Goal: Transaction & Acquisition: Purchase product/service

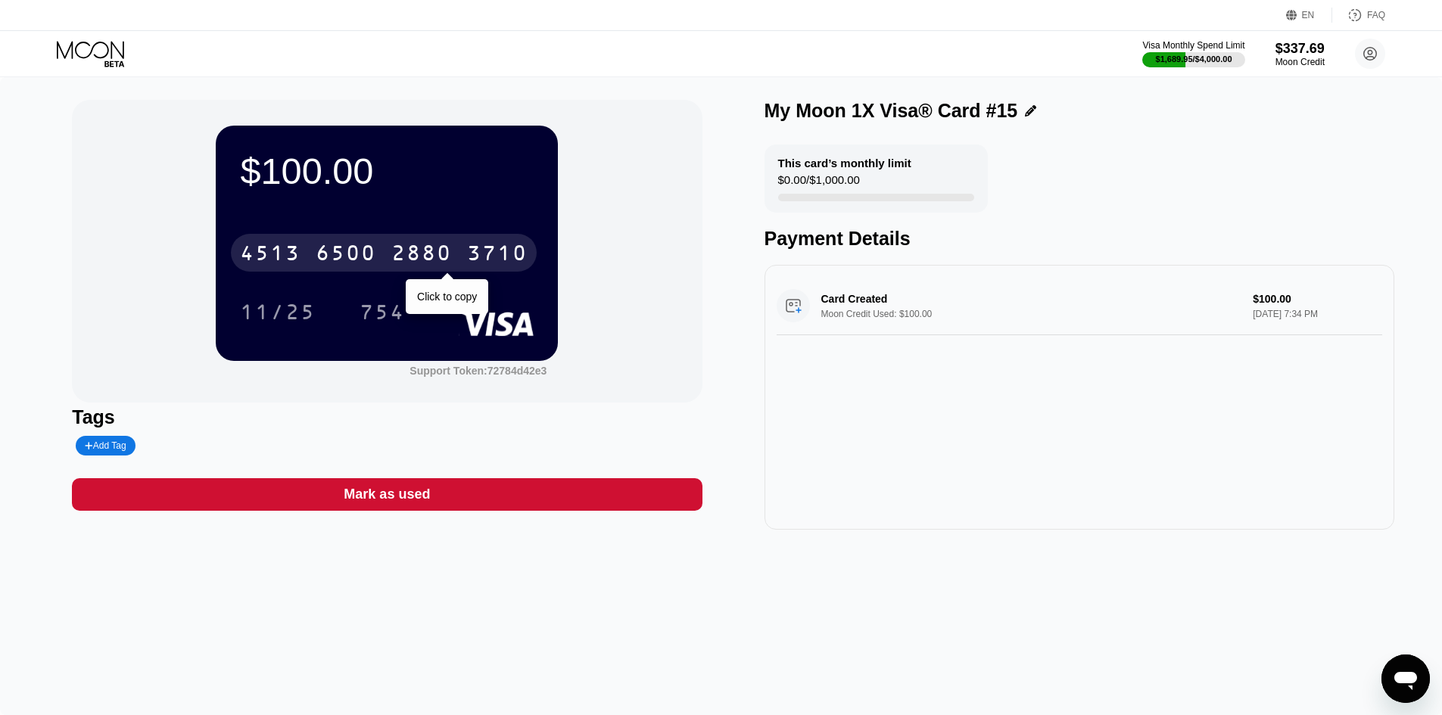
click at [269, 260] on div "4513" at bounding box center [270, 255] width 61 height 24
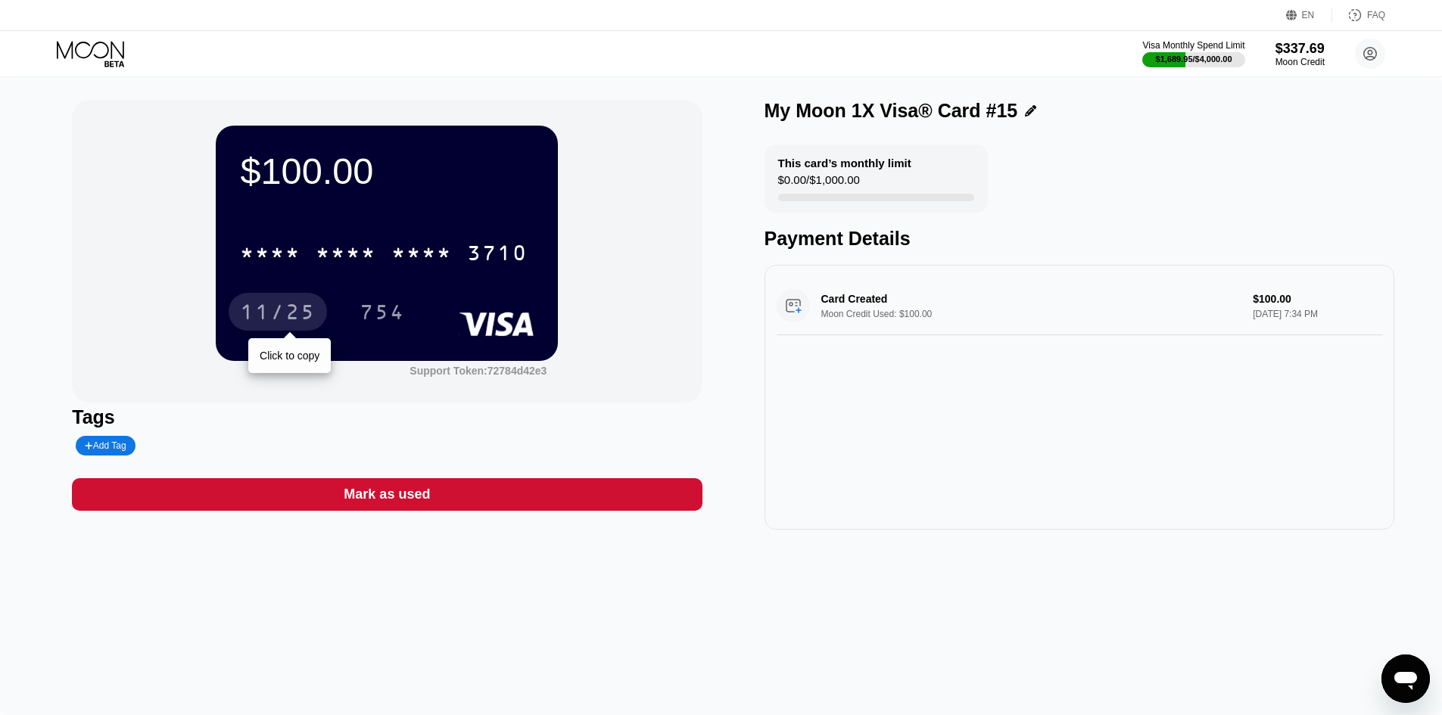
click at [263, 319] on div "11/25" at bounding box center [278, 314] width 76 height 24
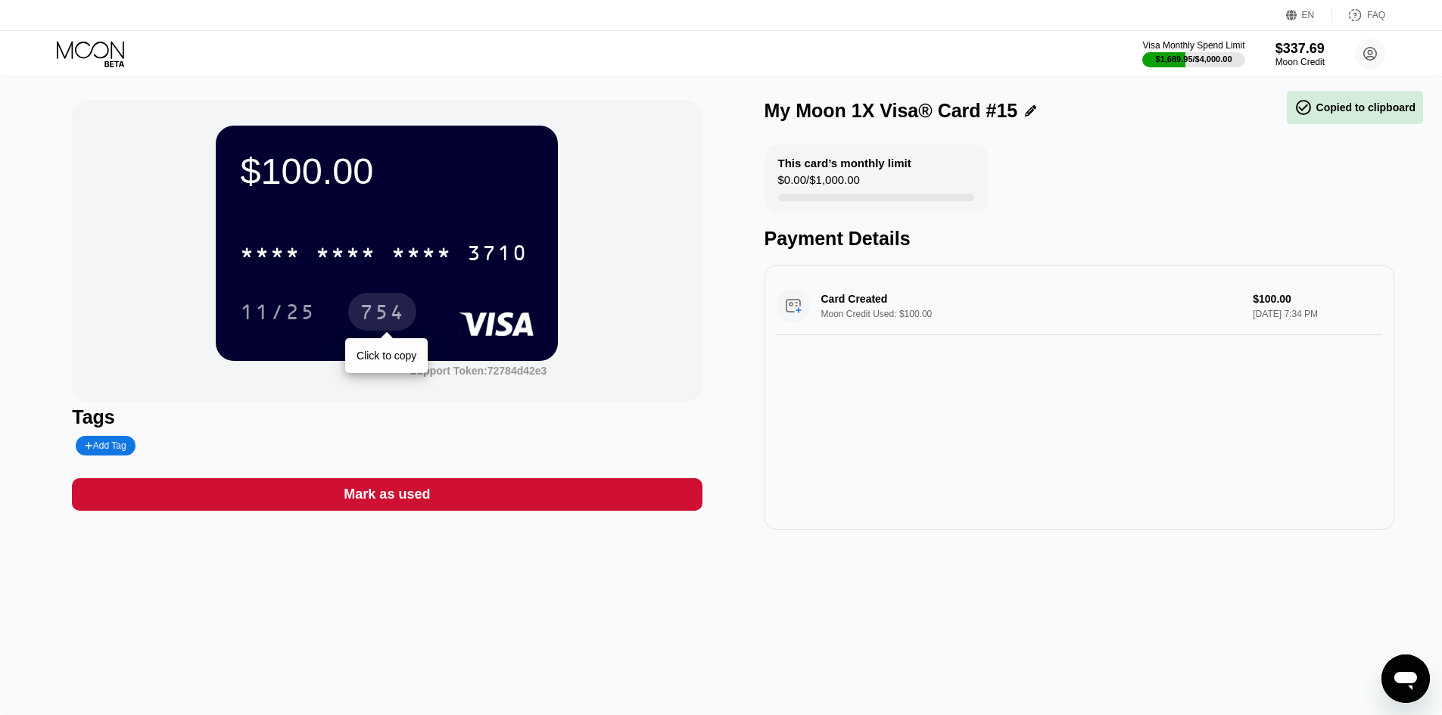
click at [375, 317] on div "754" at bounding box center [382, 314] width 45 height 24
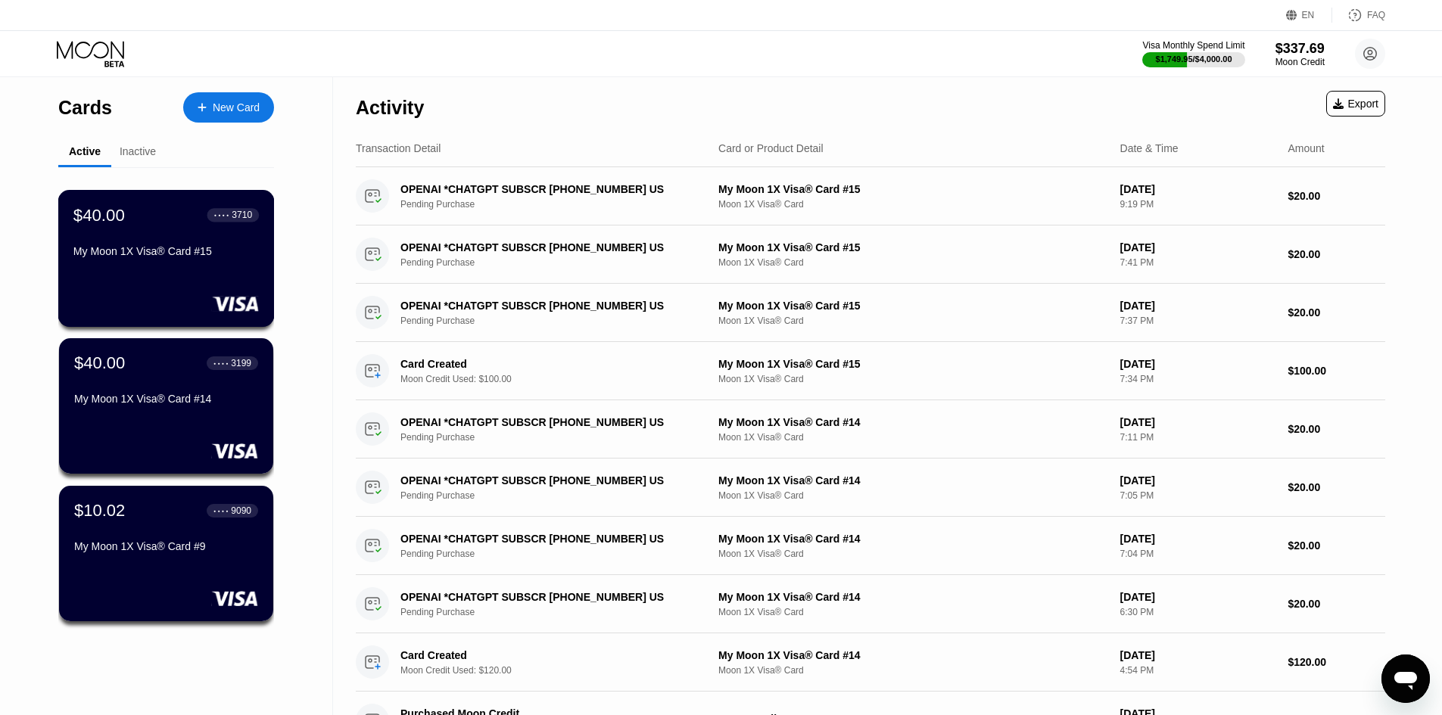
click at [114, 263] on div "My Moon 1X Visa® Card #15" at bounding box center [165, 254] width 185 height 18
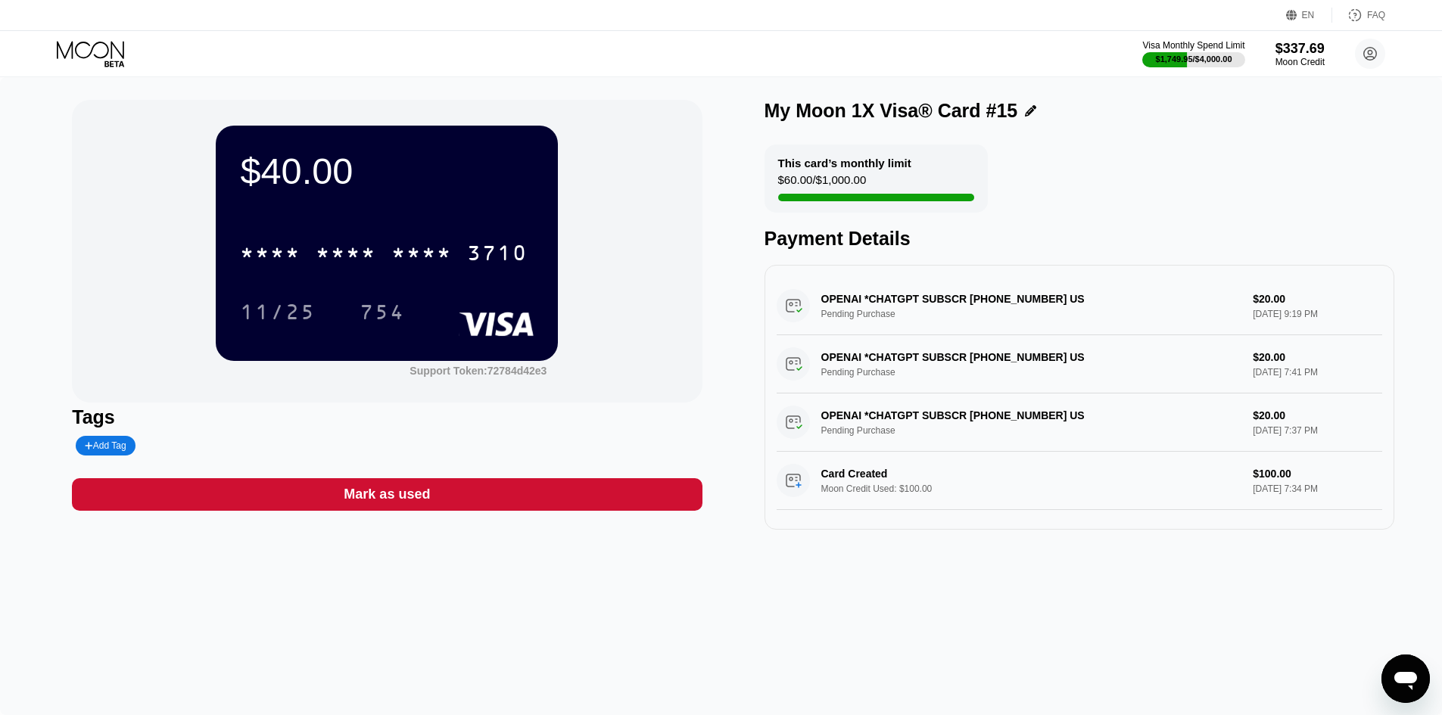
click at [7, 216] on div "$40.00 * * * * * * * * * * * * 3710 11/25 754 Support Token: 72784d42e3 Tags Ad…" at bounding box center [721, 396] width 1442 height 638
click at [83, 64] on icon at bounding box center [92, 54] width 70 height 26
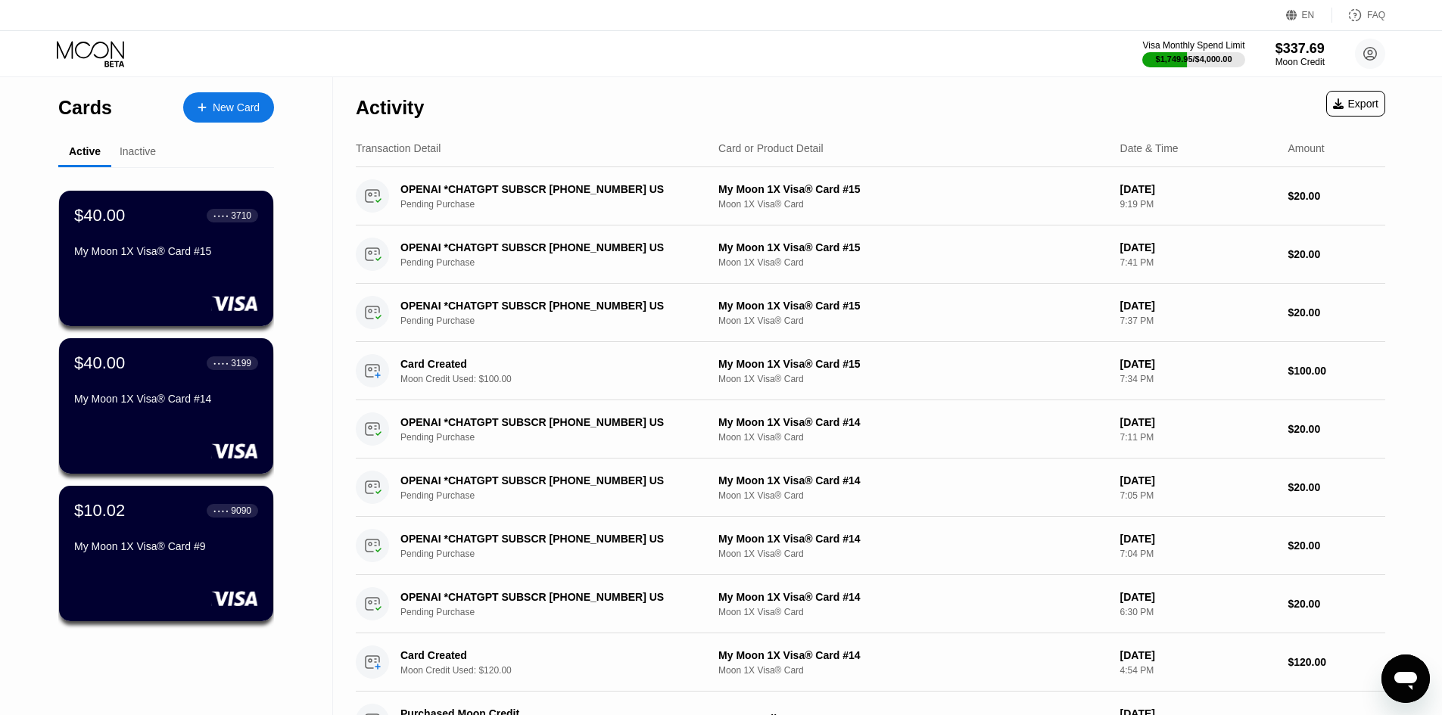
click at [221, 116] on div "New Card" at bounding box center [228, 107] width 91 height 30
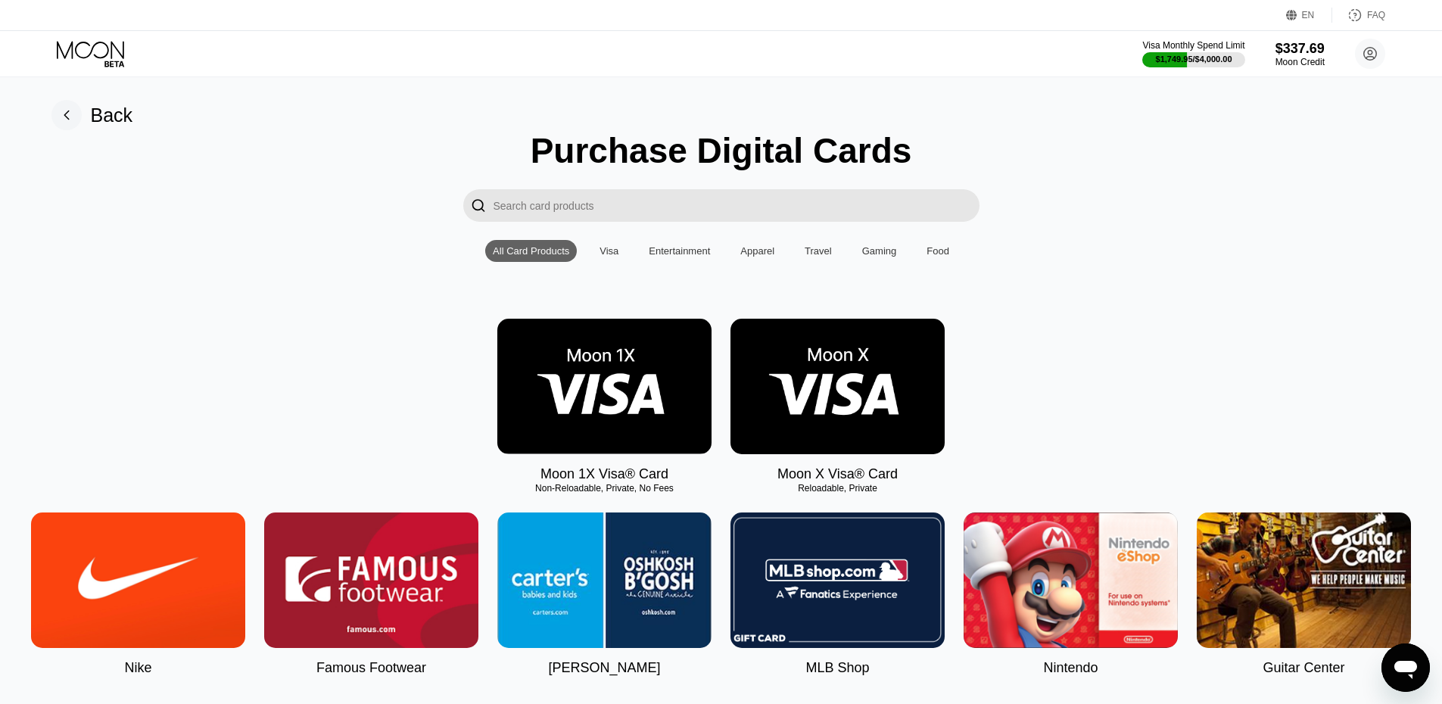
click at [554, 357] on img at bounding box center [604, 387] width 214 height 136
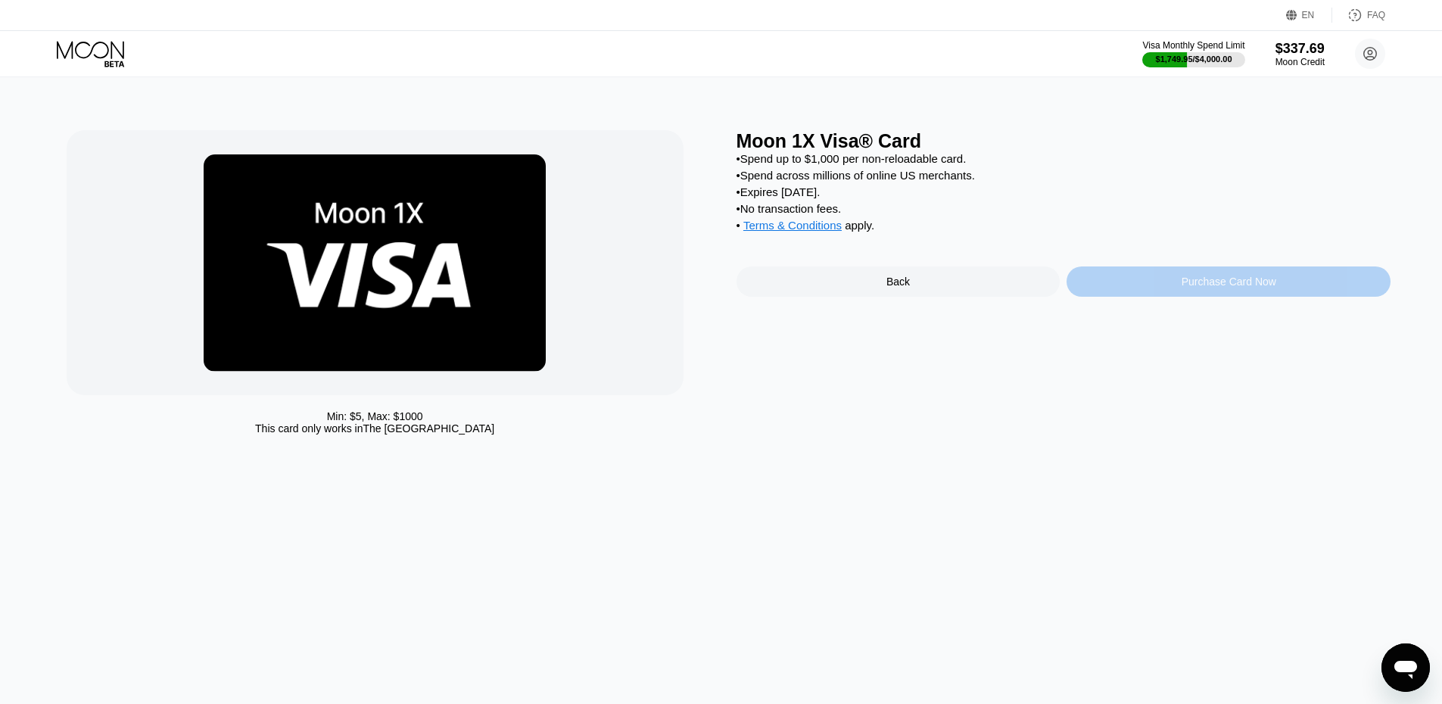
click at [1176, 288] on div "Purchase Card Now" at bounding box center [1229, 281] width 324 height 30
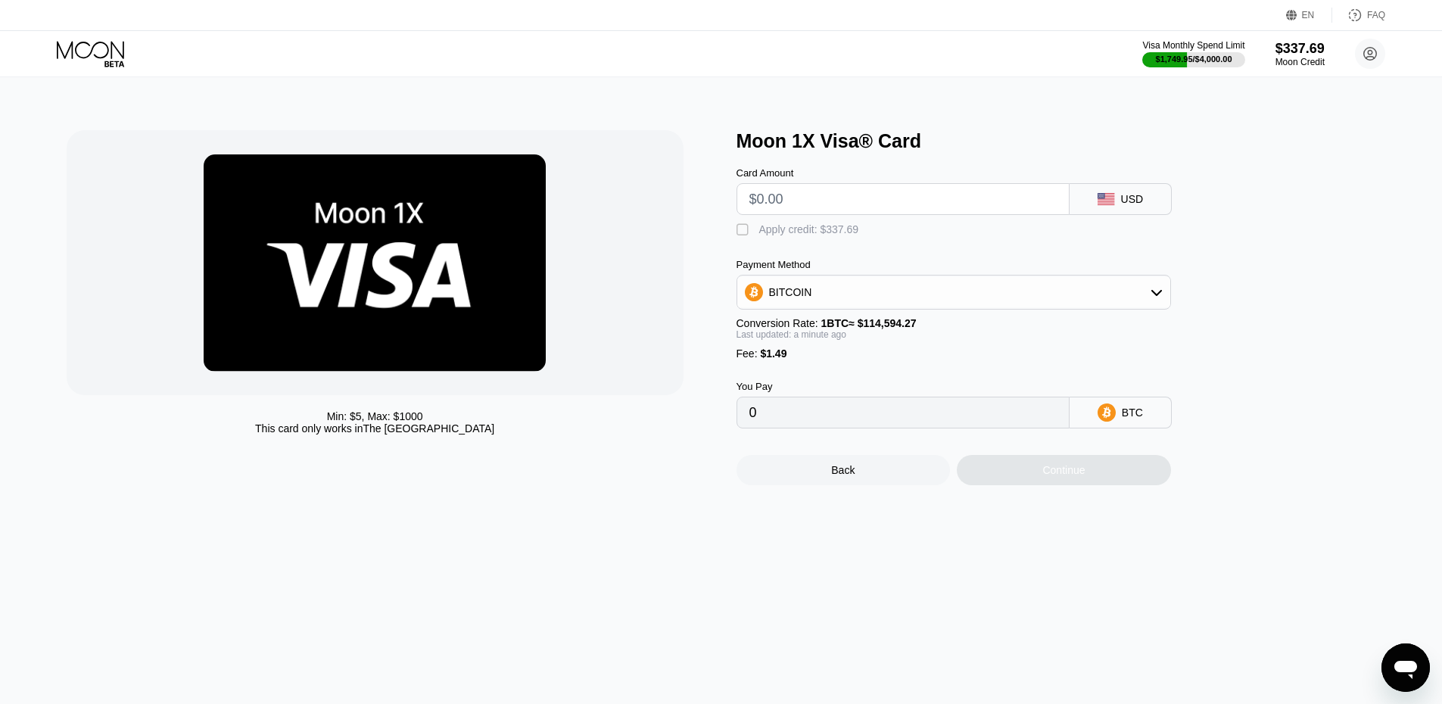
click at [802, 198] on input "text" at bounding box center [902, 199] width 307 height 30
type input "$100"
type input "0.00088565"
type input "$100"
click at [774, 254] on div "Card Amount $100 USD  Apply credit: $101.49 Payment Method BITCOIN Conversion …" at bounding box center [979, 290] width 484 height 276
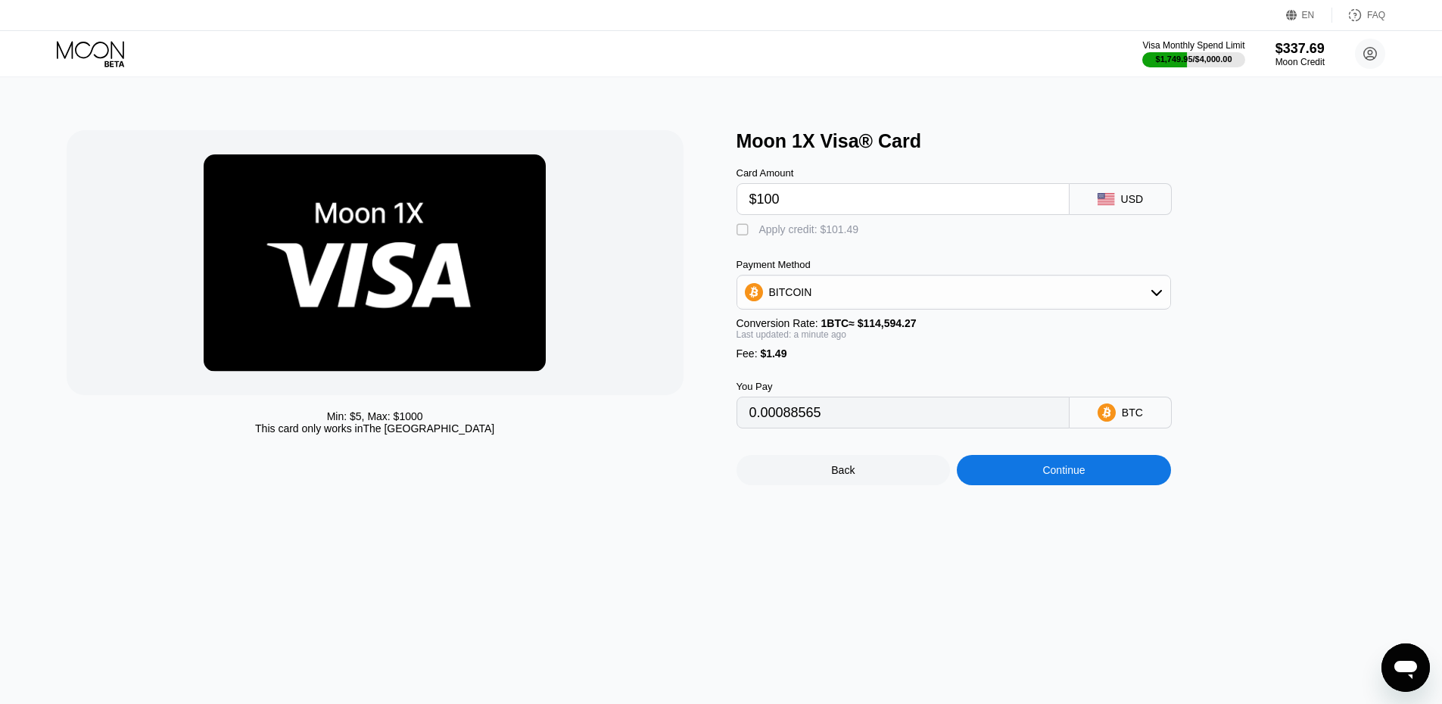
click at [777, 235] on div "Apply credit: $101.49" at bounding box center [809, 229] width 100 height 12
type input "0"
click at [1030, 483] on div "Continue" at bounding box center [1064, 470] width 214 height 30
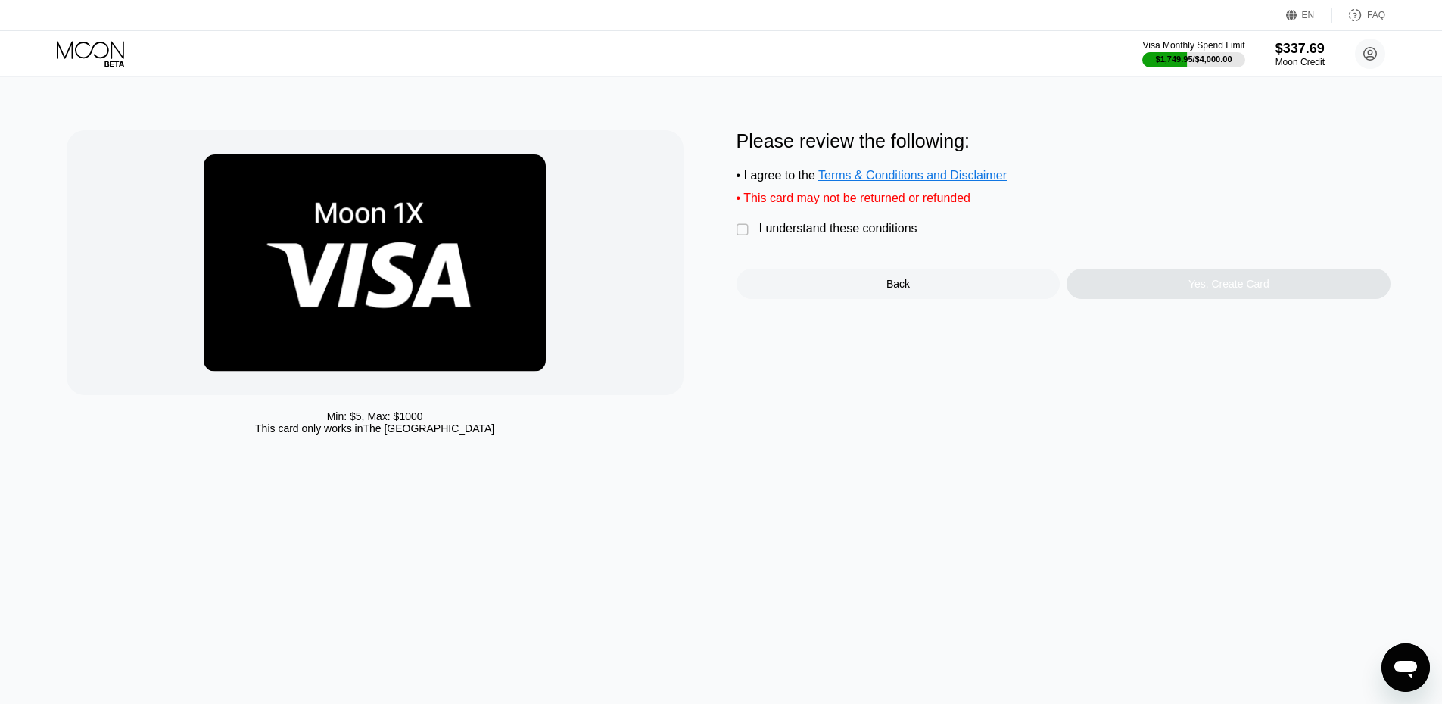
click at [774, 235] on div "I understand these conditions" at bounding box center [838, 229] width 158 height 14
click at [1192, 299] on div "Yes, Create Card" at bounding box center [1229, 284] width 324 height 30
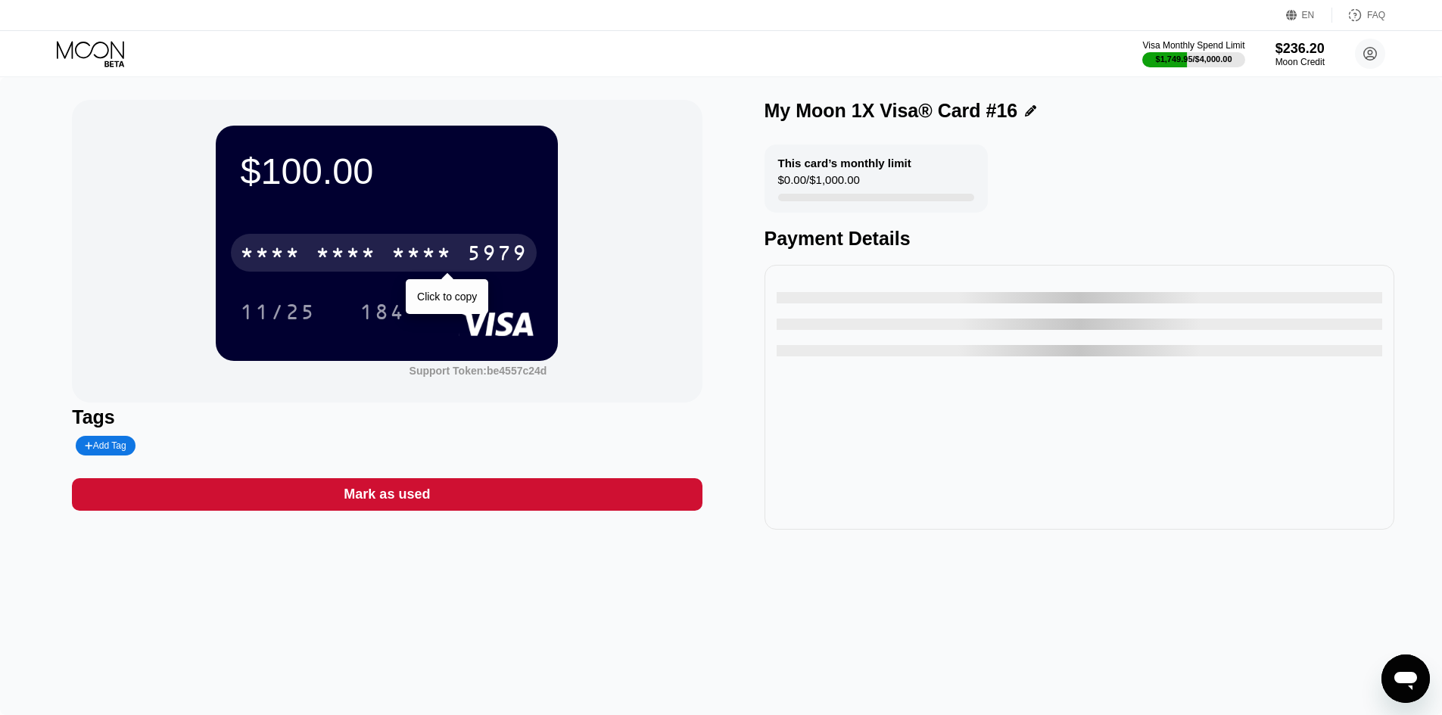
click at [361, 263] on div "* * * *" at bounding box center [346, 255] width 61 height 24
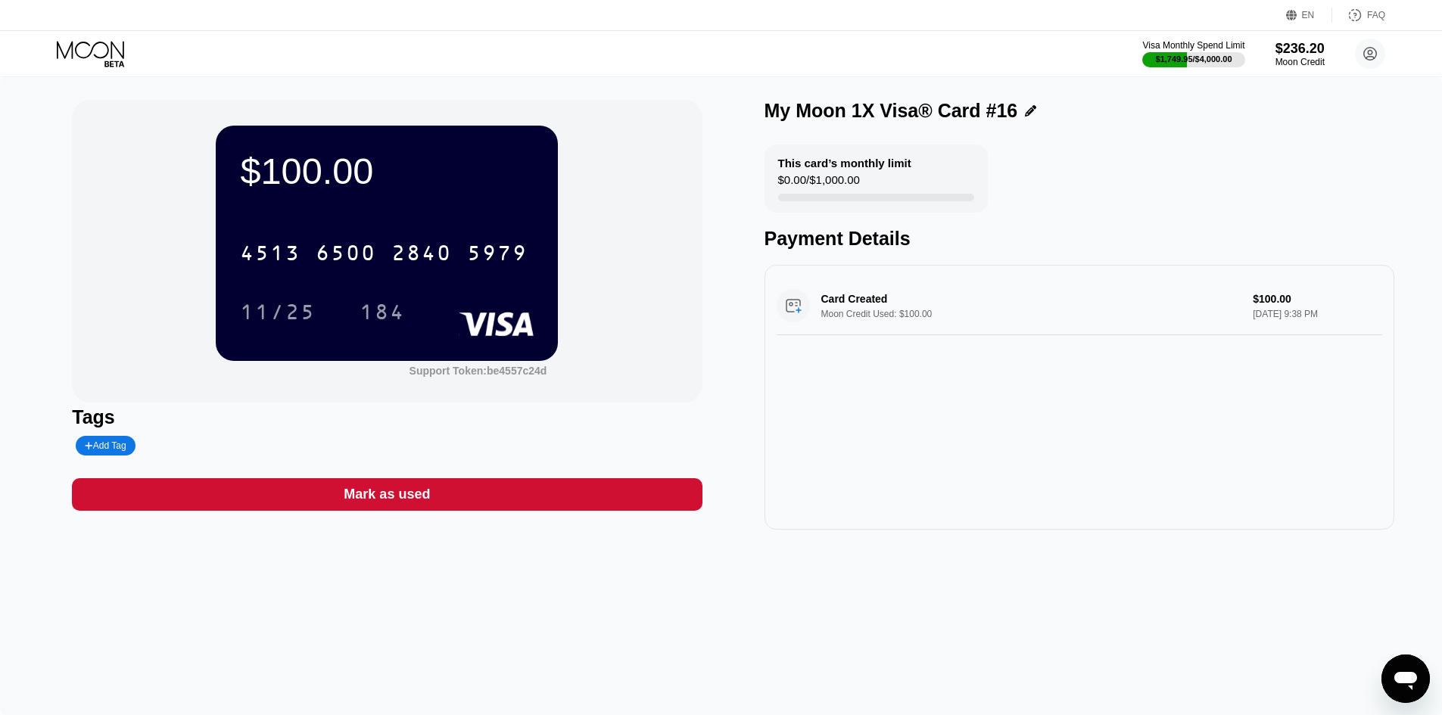
click at [360, 238] on div "4513 6500 2840 5979" at bounding box center [384, 253] width 306 height 38
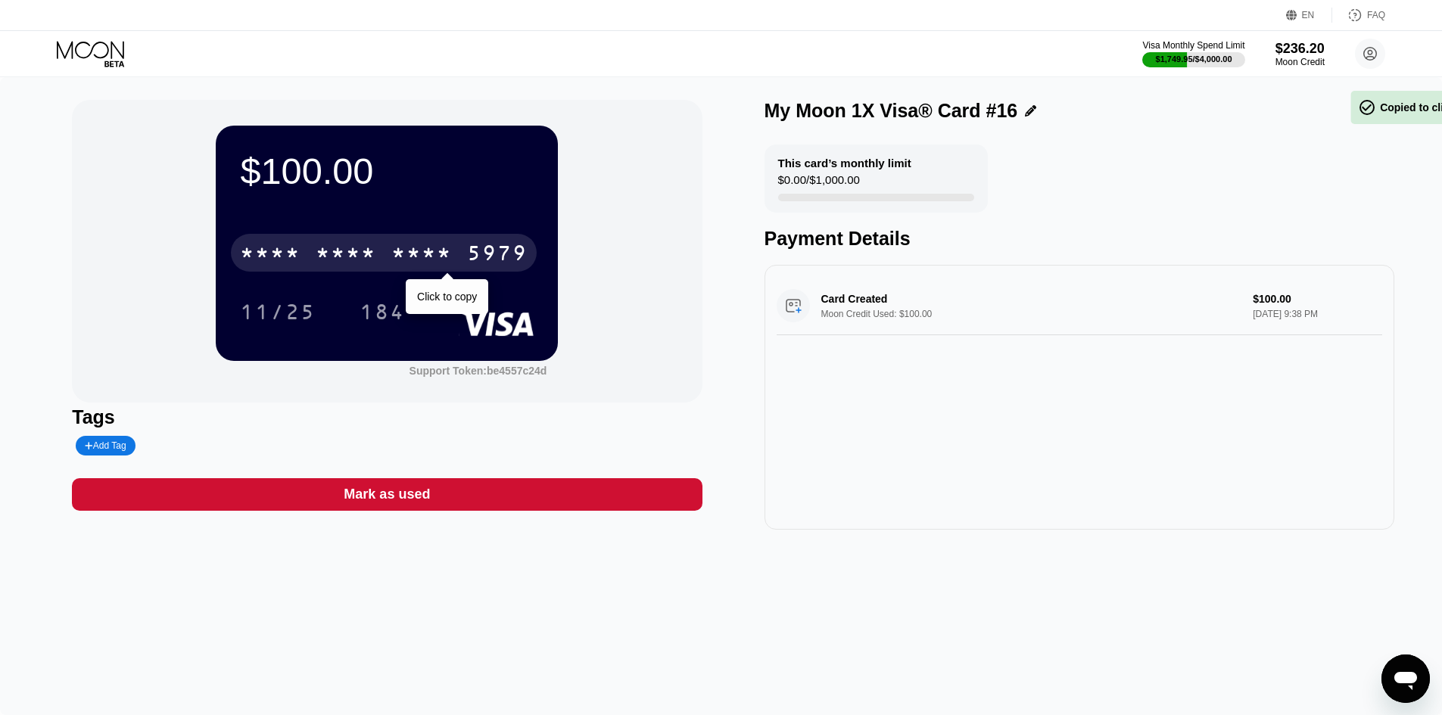
click at [358, 260] on div "* * * *" at bounding box center [346, 255] width 61 height 24
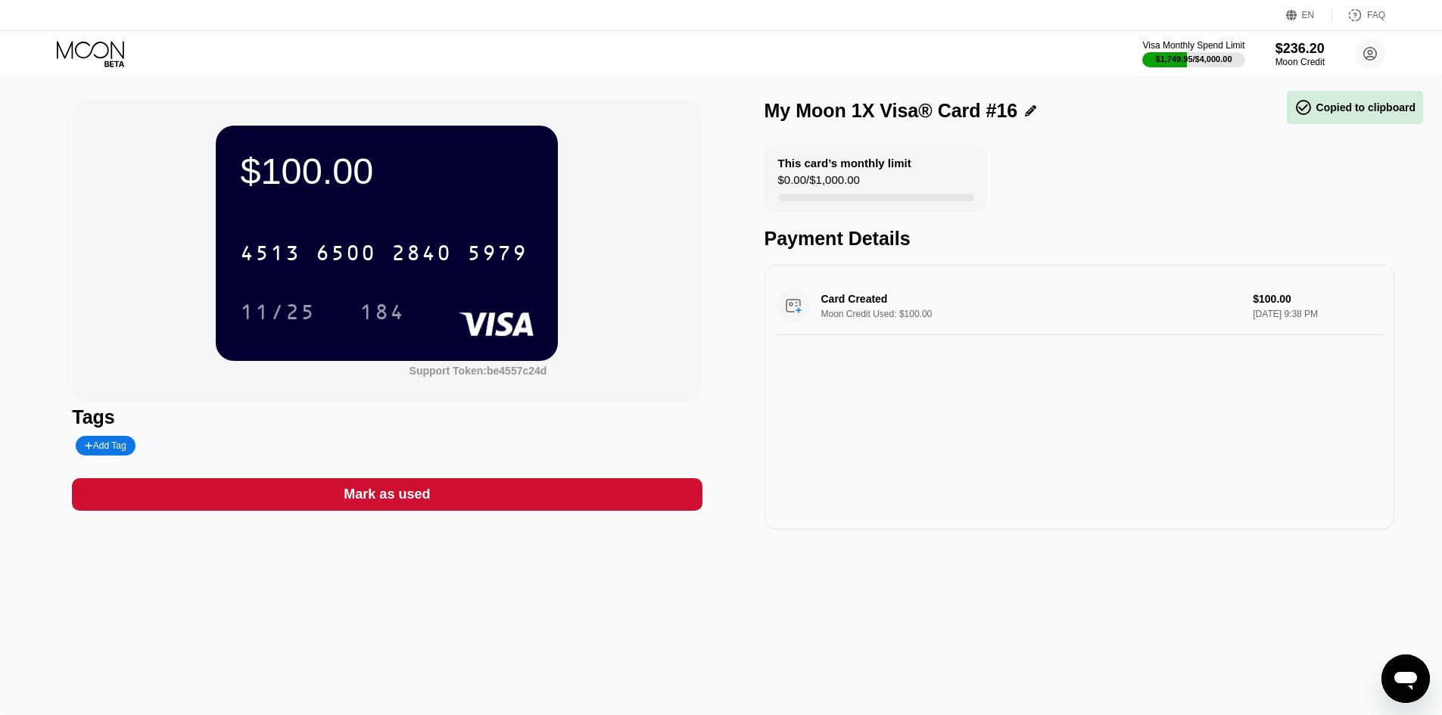
click at [279, 316] on div "11/25" at bounding box center [278, 314] width 76 height 24
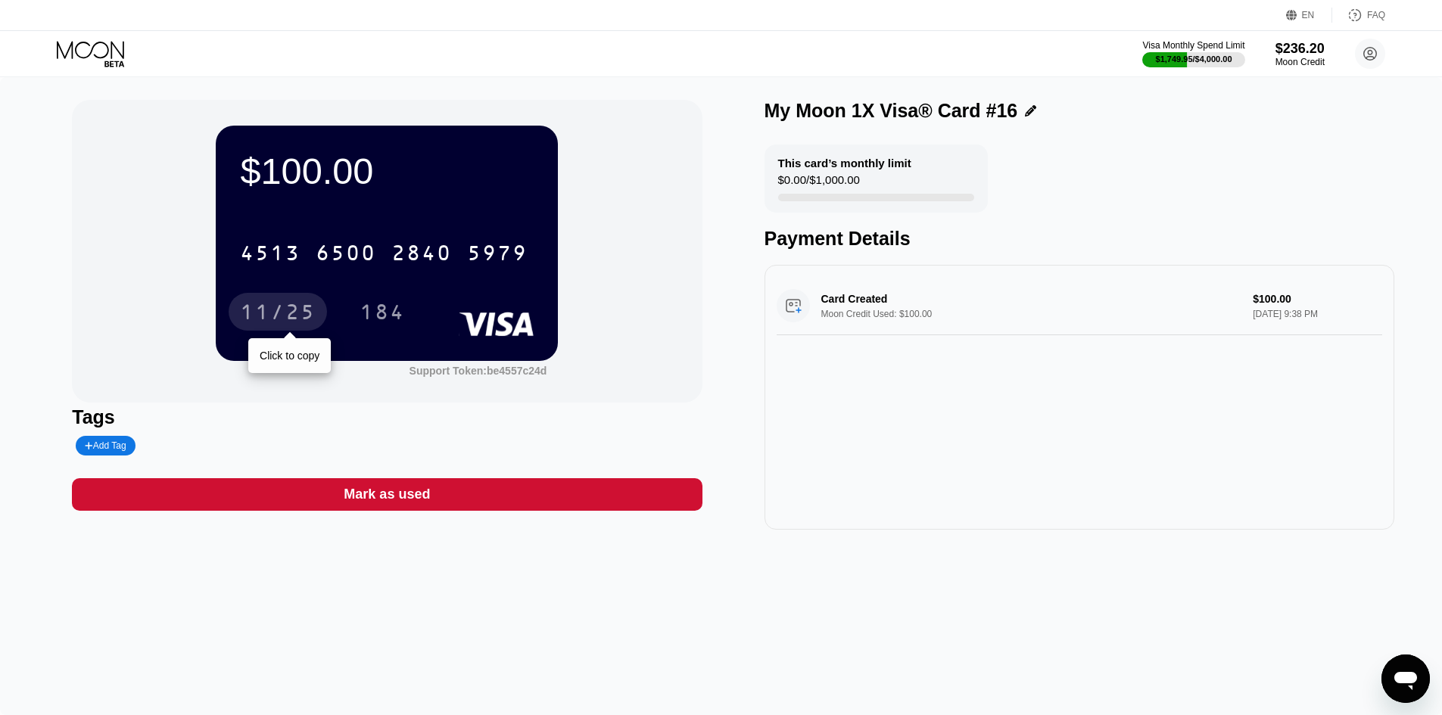
click at [309, 310] on div "11/25" at bounding box center [278, 314] width 76 height 24
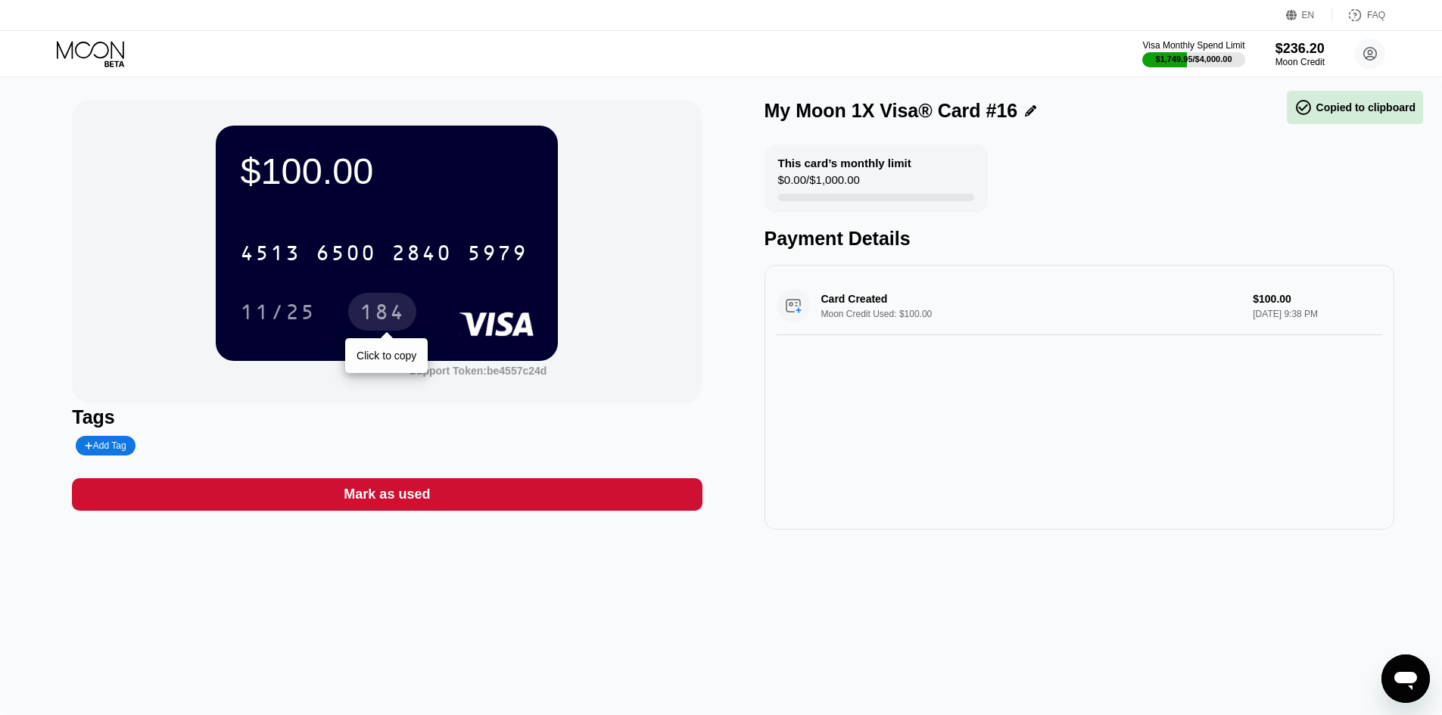
click at [369, 312] on div "184" at bounding box center [382, 314] width 45 height 24
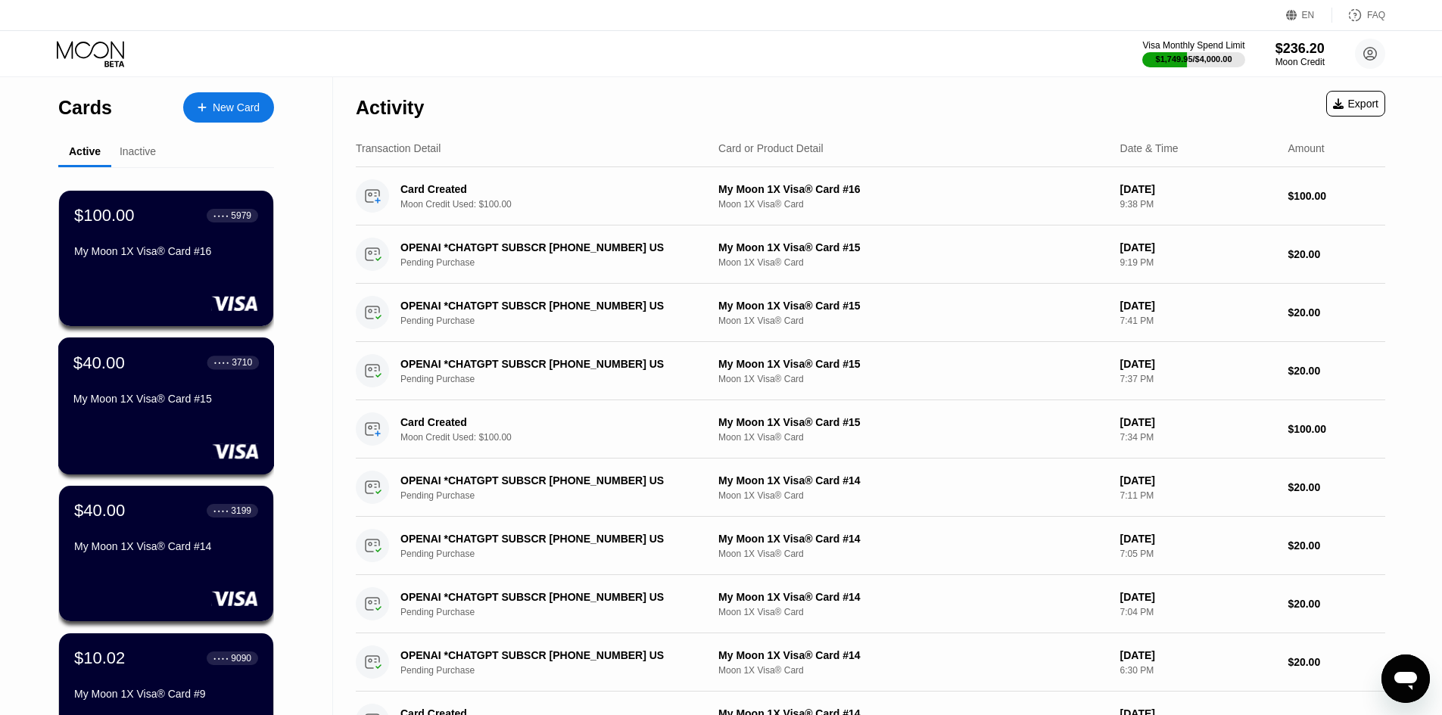
click at [123, 435] on div "$40.00 ● ● ● ● 3710 My Moon 1X Visa® Card #15" at bounding box center [166, 406] width 217 height 137
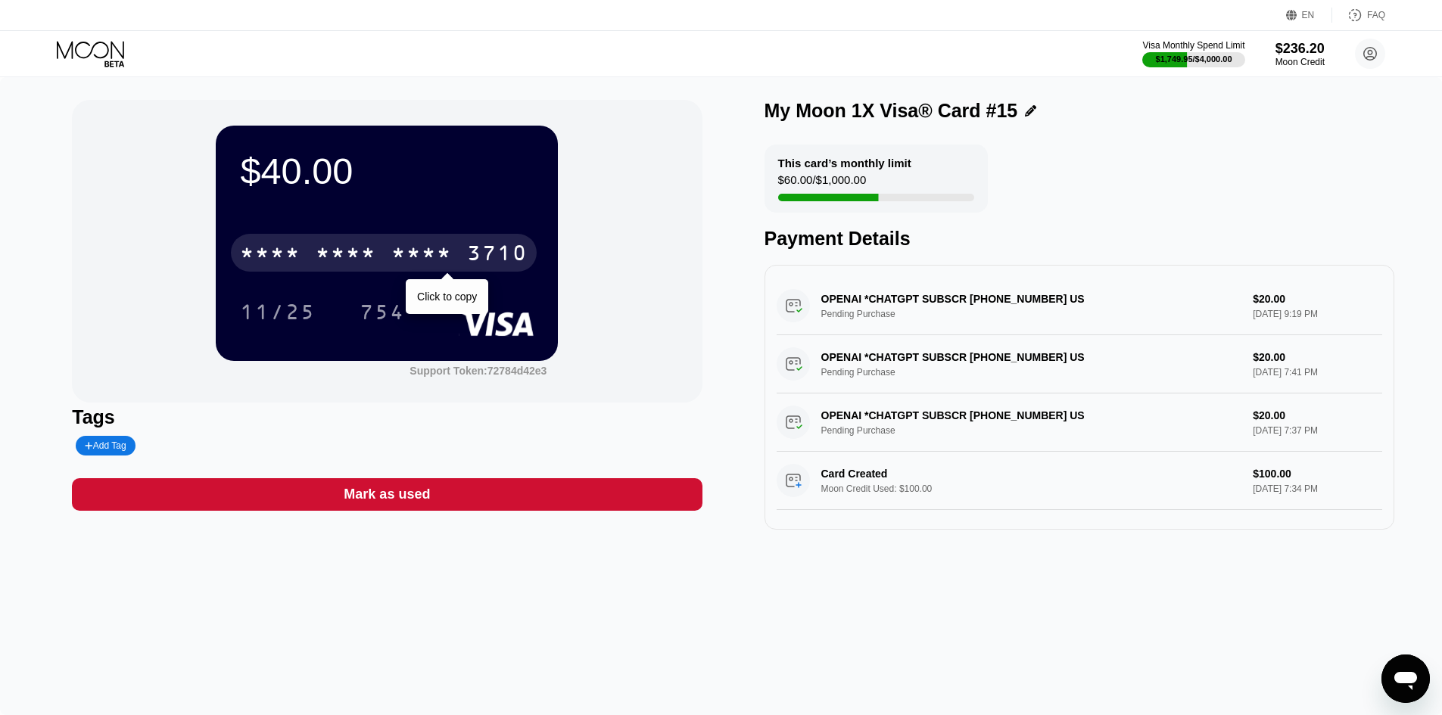
click at [294, 267] on div "* * * *" at bounding box center [270, 255] width 61 height 24
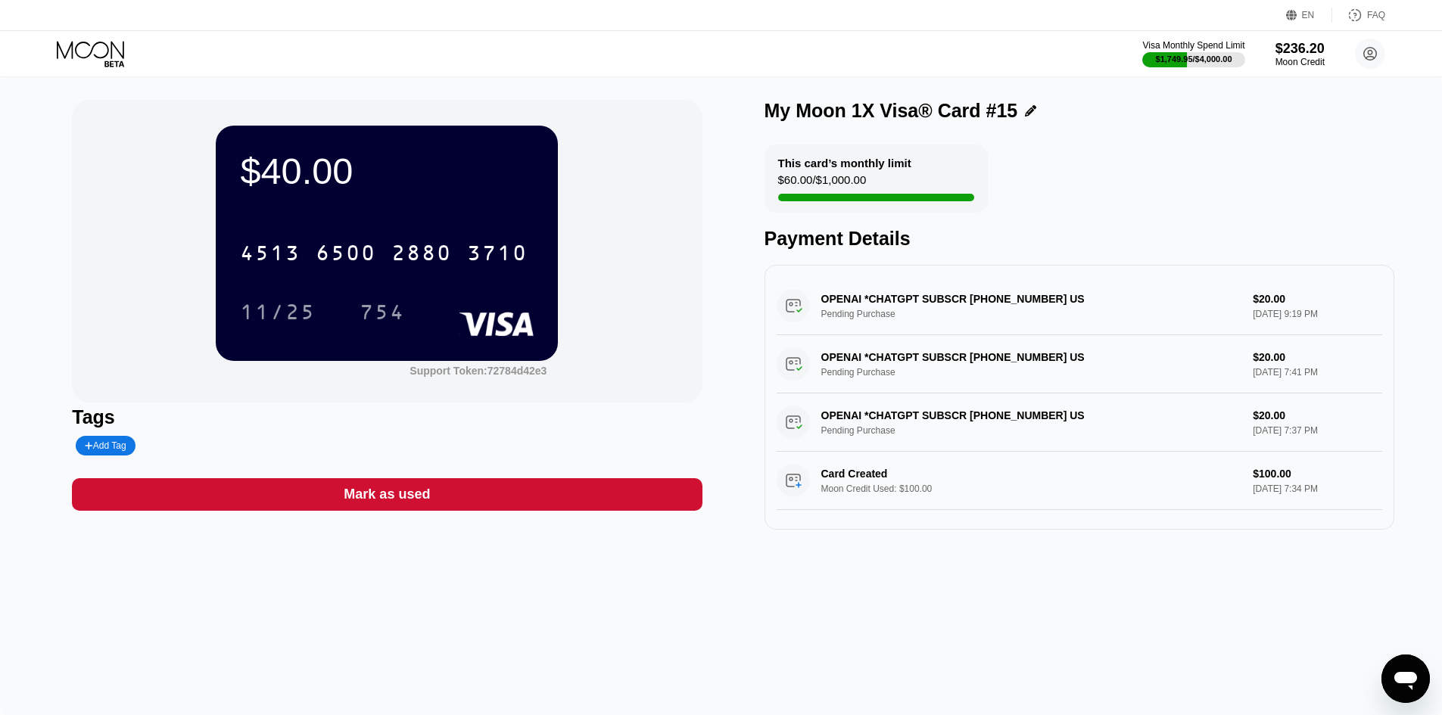
click at [362, 311] on div "754" at bounding box center [382, 314] width 45 height 24
click at [74, 58] on icon at bounding box center [92, 54] width 70 height 26
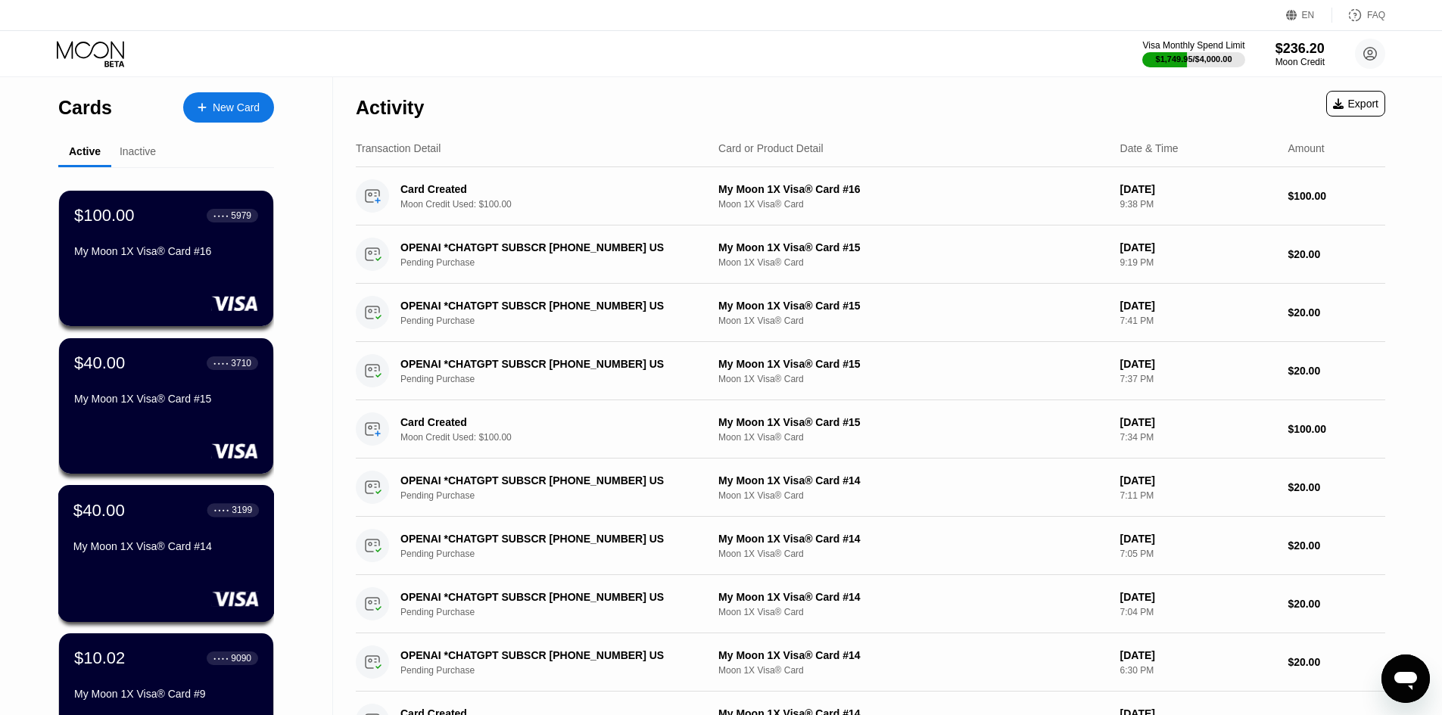
click at [129, 567] on div "$40.00 ● ● ● ● 3199 My Moon 1X Visa® Card #14" at bounding box center [166, 553] width 217 height 137
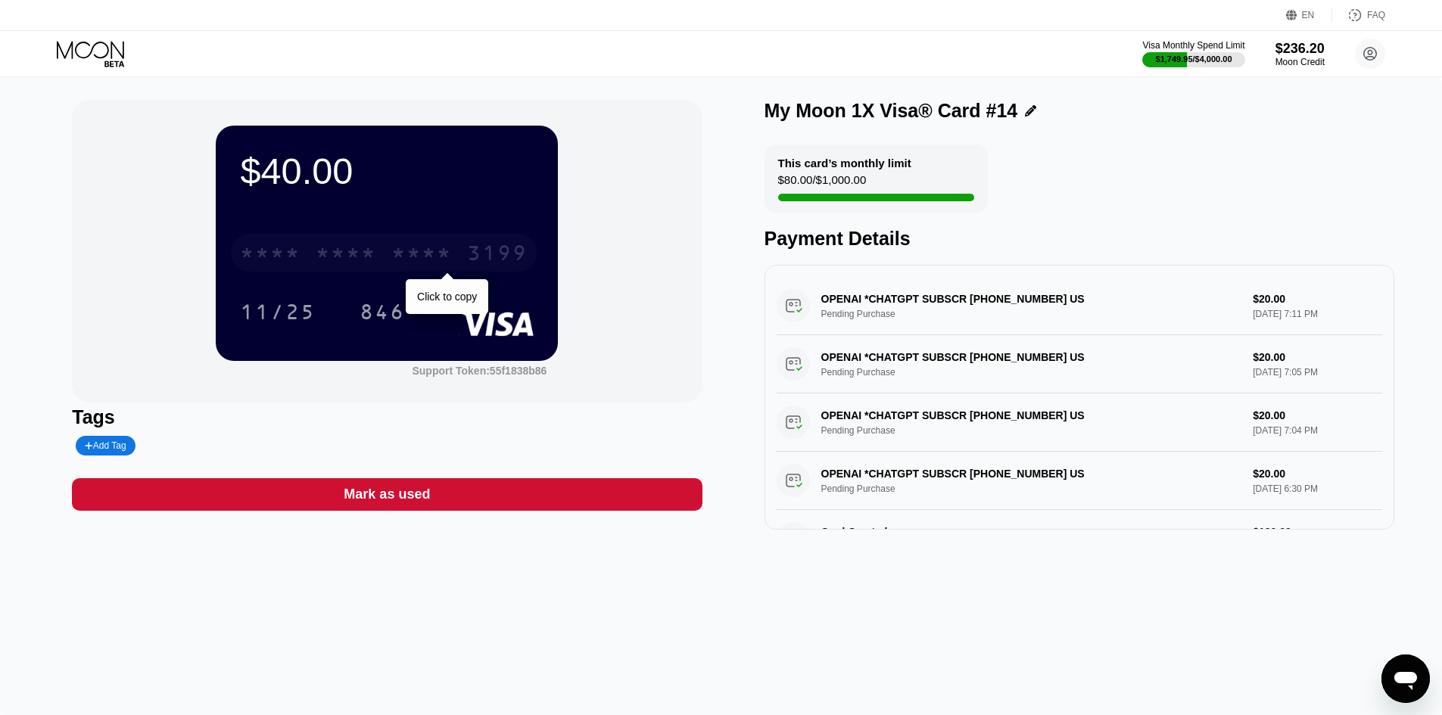
click at [296, 254] on div "* * * *" at bounding box center [270, 255] width 61 height 24
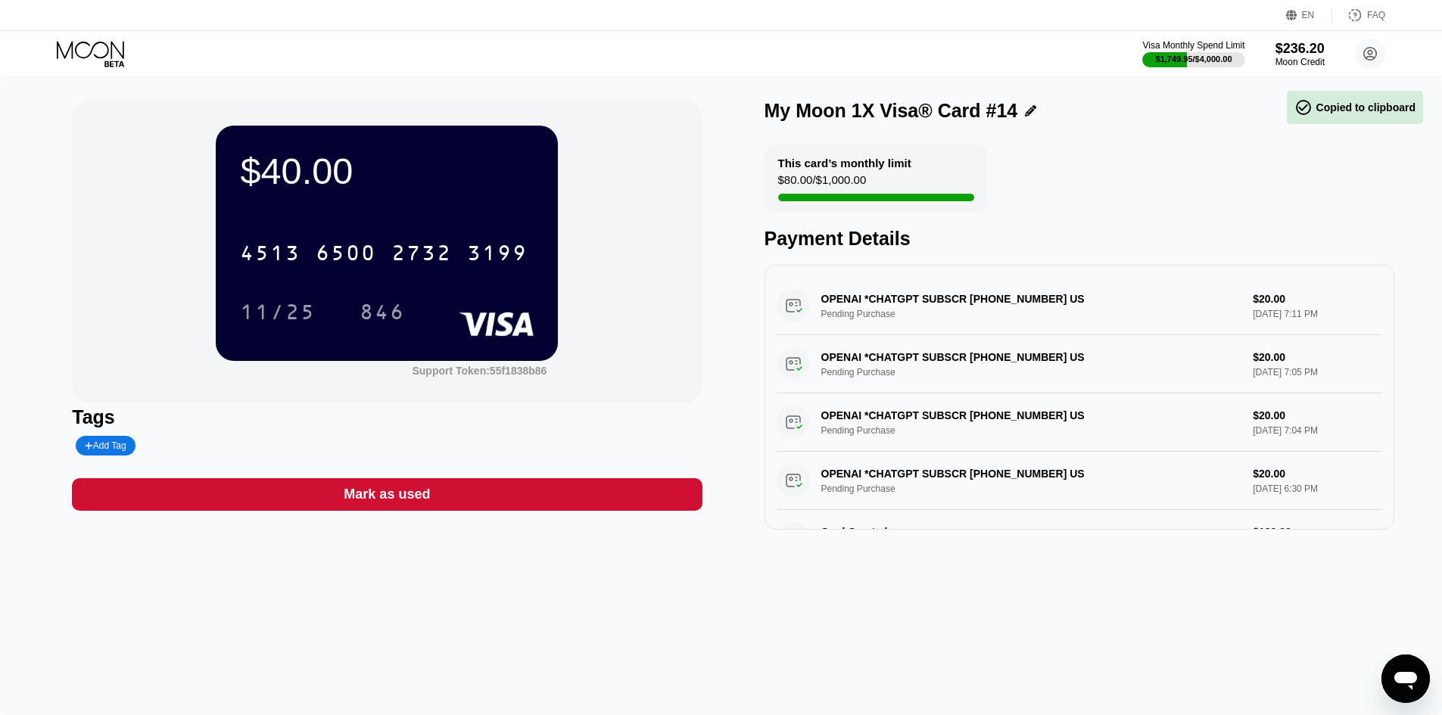
click at [354, 290] on div "4513 6500 2732 3199 11/25 846" at bounding box center [387, 267] width 294 height 89
click at [376, 312] on div "846" at bounding box center [382, 314] width 45 height 24
